Goal: Task Accomplishment & Management: Complete application form

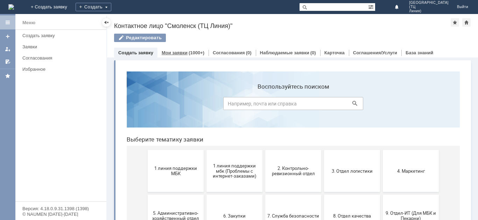
click at [176, 52] on link "Мои заявки" at bounding box center [175, 52] width 26 height 5
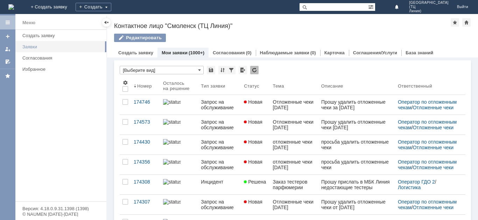
click at [32, 47] on div "Заявки" at bounding box center [62, 46] width 80 height 5
click at [60, 105] on div "Меню Создать заявку Заявки Согласования Избранное" at bounding box center [60, 116] width 91 height 172
click at [111, 9] on div "Создать" at bounding box center [94, 7] width 36 height 8
click at [130, 18] on link "Заявка" at bounding box center [103, 21] width 53 height 8
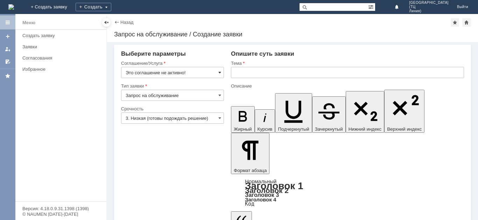
click at [219, 73] on span at bounding box center [219, 73] width 3 height 6
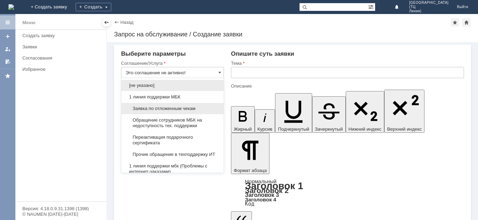
click at [182, 110] on span "Заявка по отложенным чекам" at bounding box center [173, 109] width 94 height 6
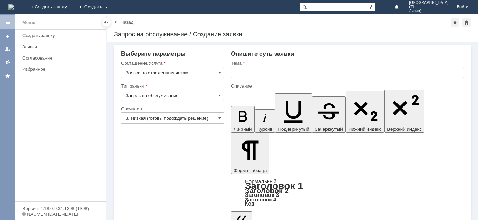
type input "Заявка по отложенным чекам"
click at [221, 95] on span at bounding box center [219, 95] width 3 height 6
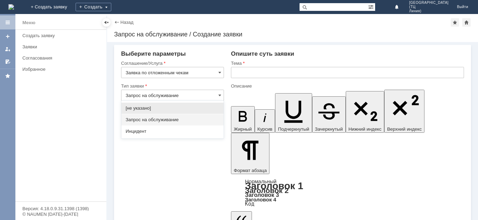
click at [186, 117] on span "Запрос на обслуживание" at bounding box center [173, 120] width 94 height 6
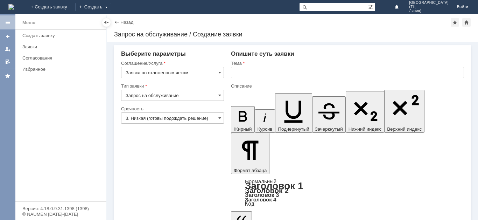
type input "Запрос на обслуживание"
click at [179, 120] on input "3. Низкая (готовы подождать решение)" at bounding box center [172, 117] width 103 height 11
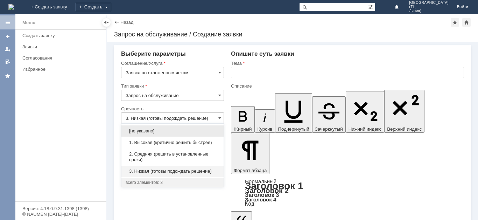
drag, startPoint x: 162, startPoint y: 157, endPoint x: 230, endPoint y: 144, distance: 69.1
click at [162, 156] on span "2. Средняя (решить в установленные сроки)" at bounding box center [173, 156] width 94 height 11
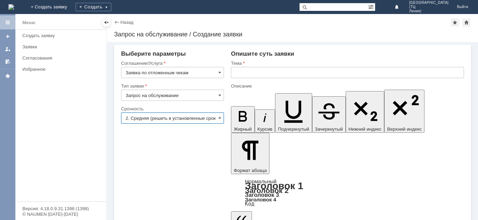
type input "2. Средняя (решить в установленные сроки)"
click at [253, 75] on input "text" at bounding box center [347, 72] width 233 height 11
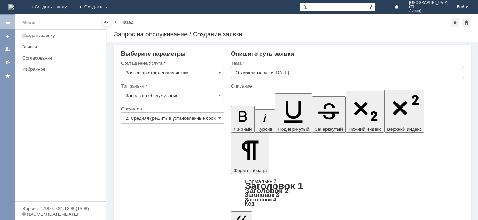
type input "Отложенные чеки [DATE]"
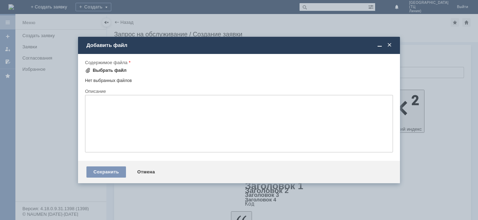
click at [116, 71] on div "Выбрать файл" at bounding box center [110, 71] width 34 height 6
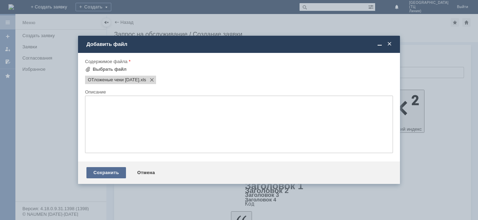
click at [114, 172] on div "Сохранить" at bounding box center [106, 172] width 40 height 11
